Goal: Download file/media

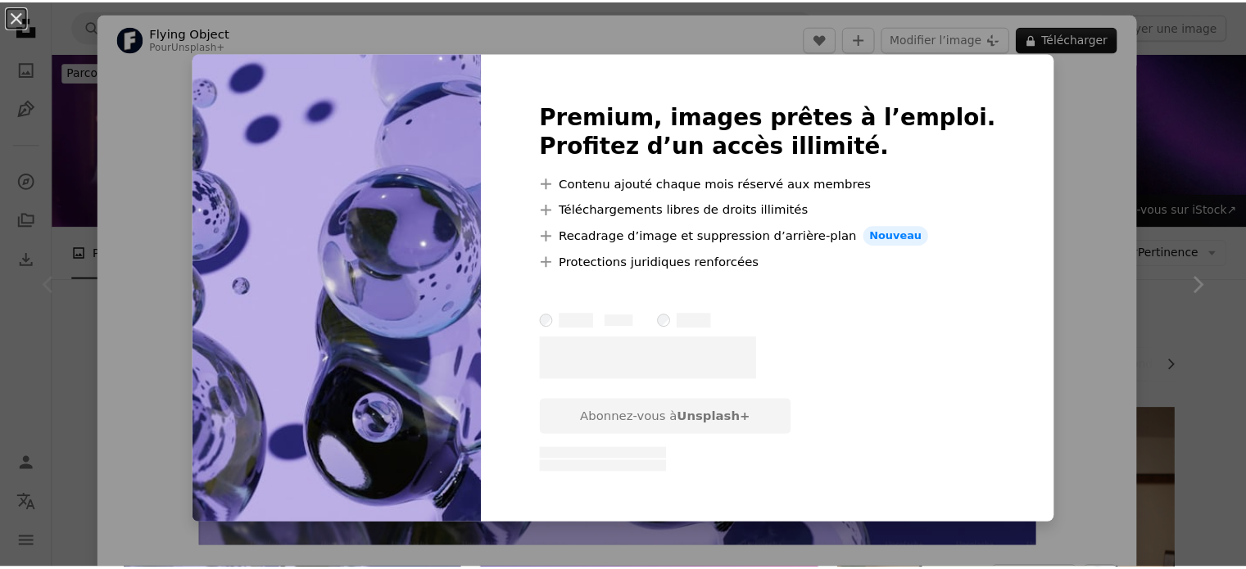
scroll to position [164, 0]
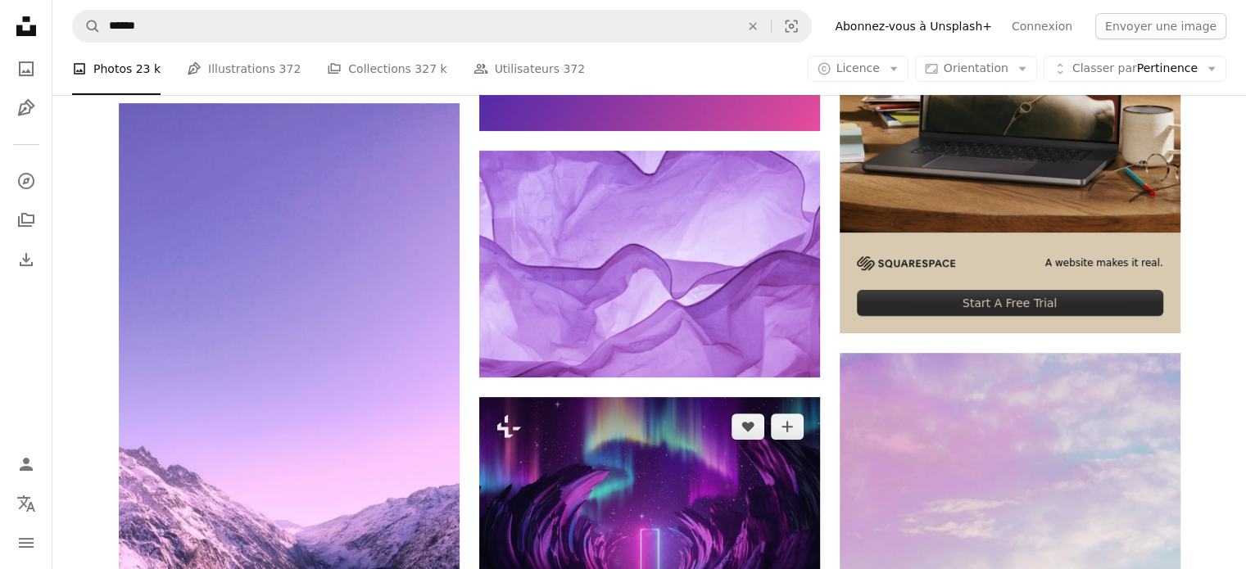
scroll to position [656, 0]
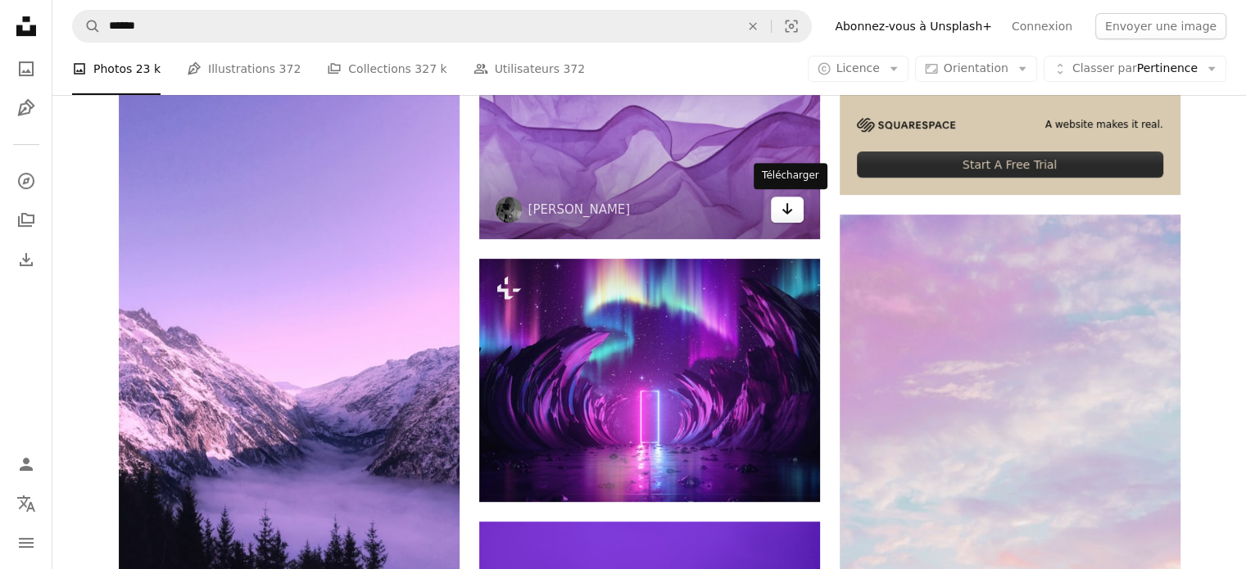
click at [794, 209] on link "Arrow pointing down" at bounding box center [787, 210] width 33 height 26
